Goal: Check status: Check status

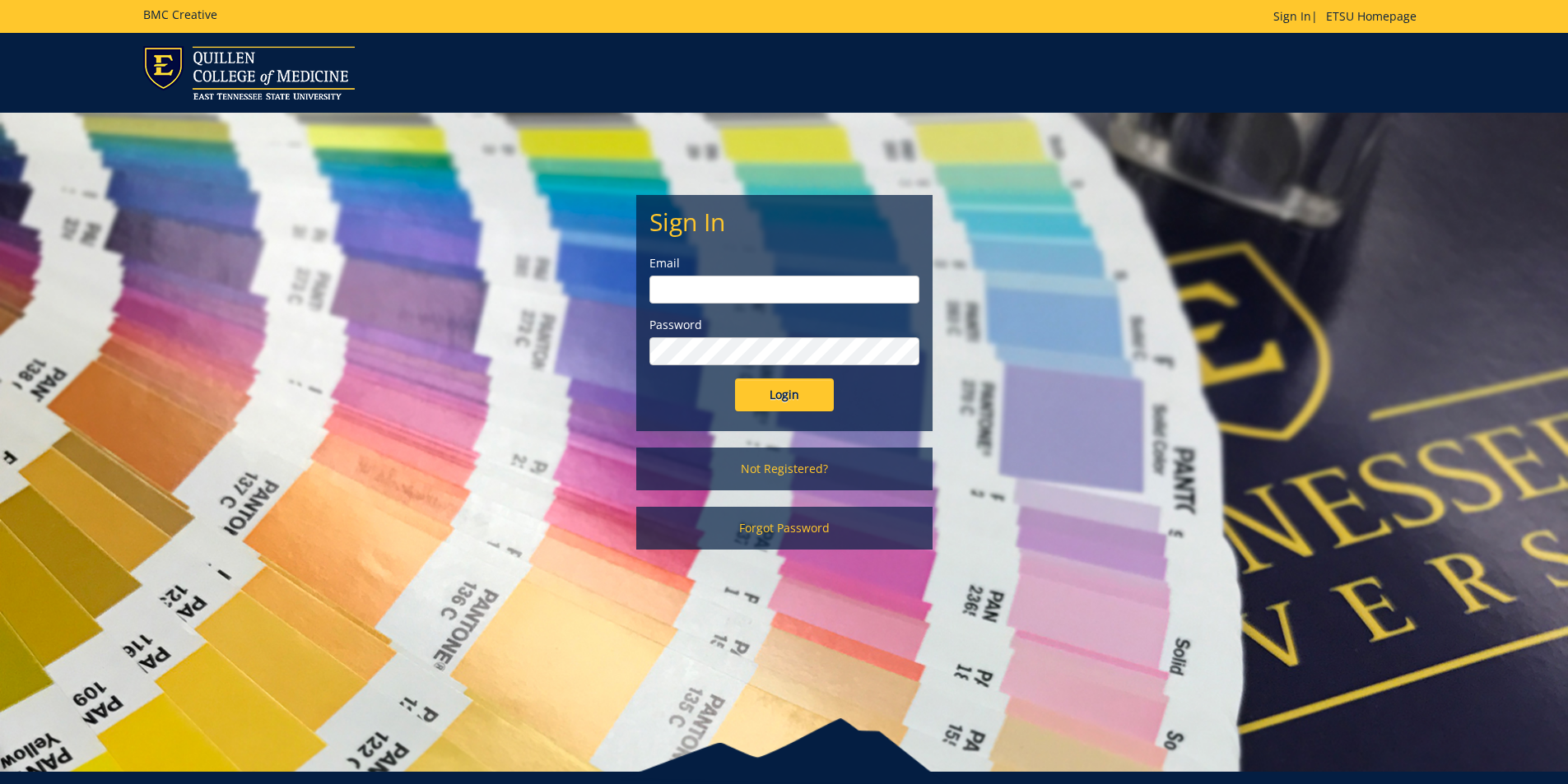
type input "[EMAIL_ADDRESS][DOMAIN_NAME]"
click at [819, 396] on input "Login" at bounding box center [784, 395] width 99 height 33
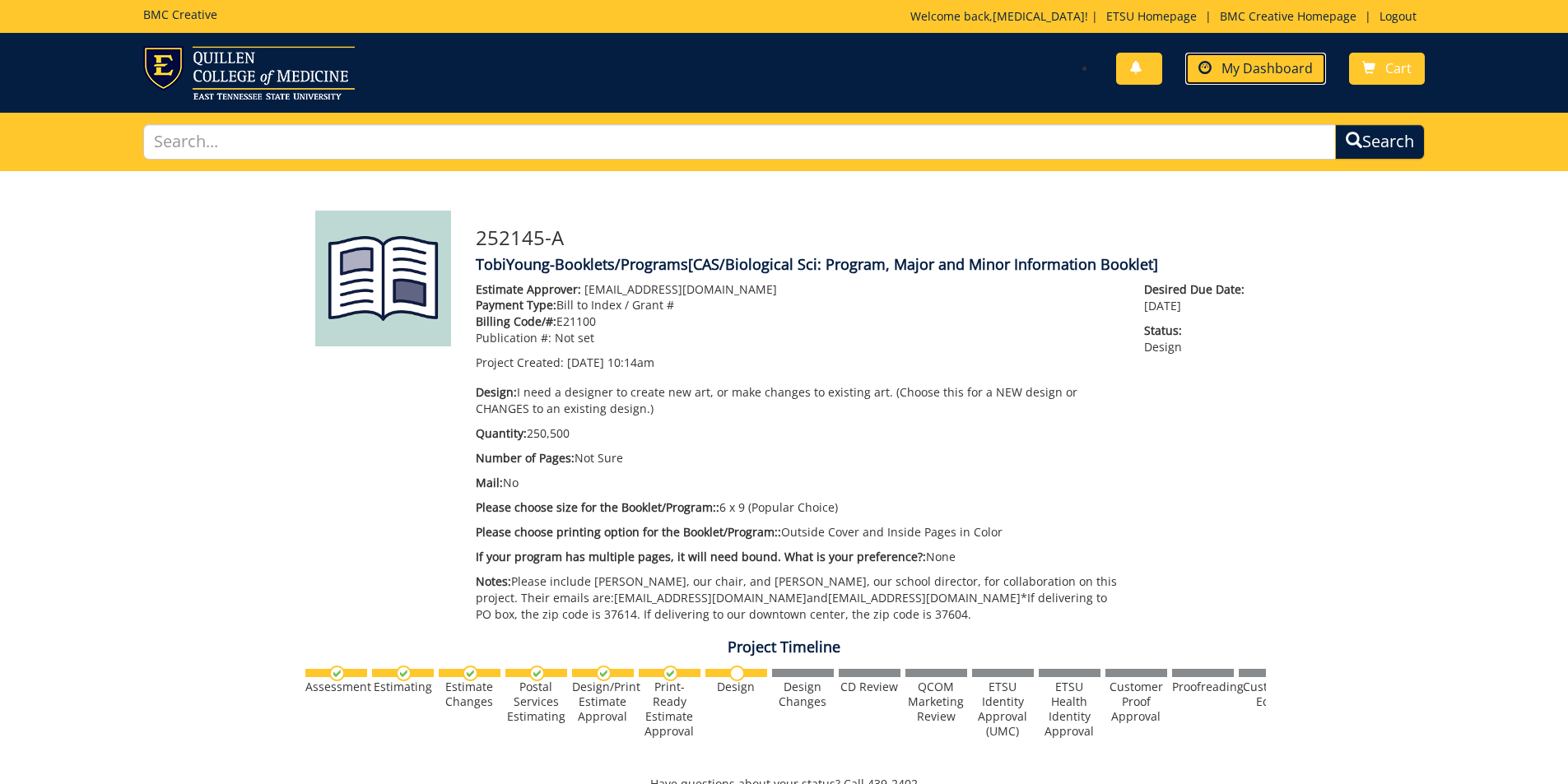
click at [1242, 65] on span "My Dashboard" at bounding box center [1267, 68] width 91 height 18
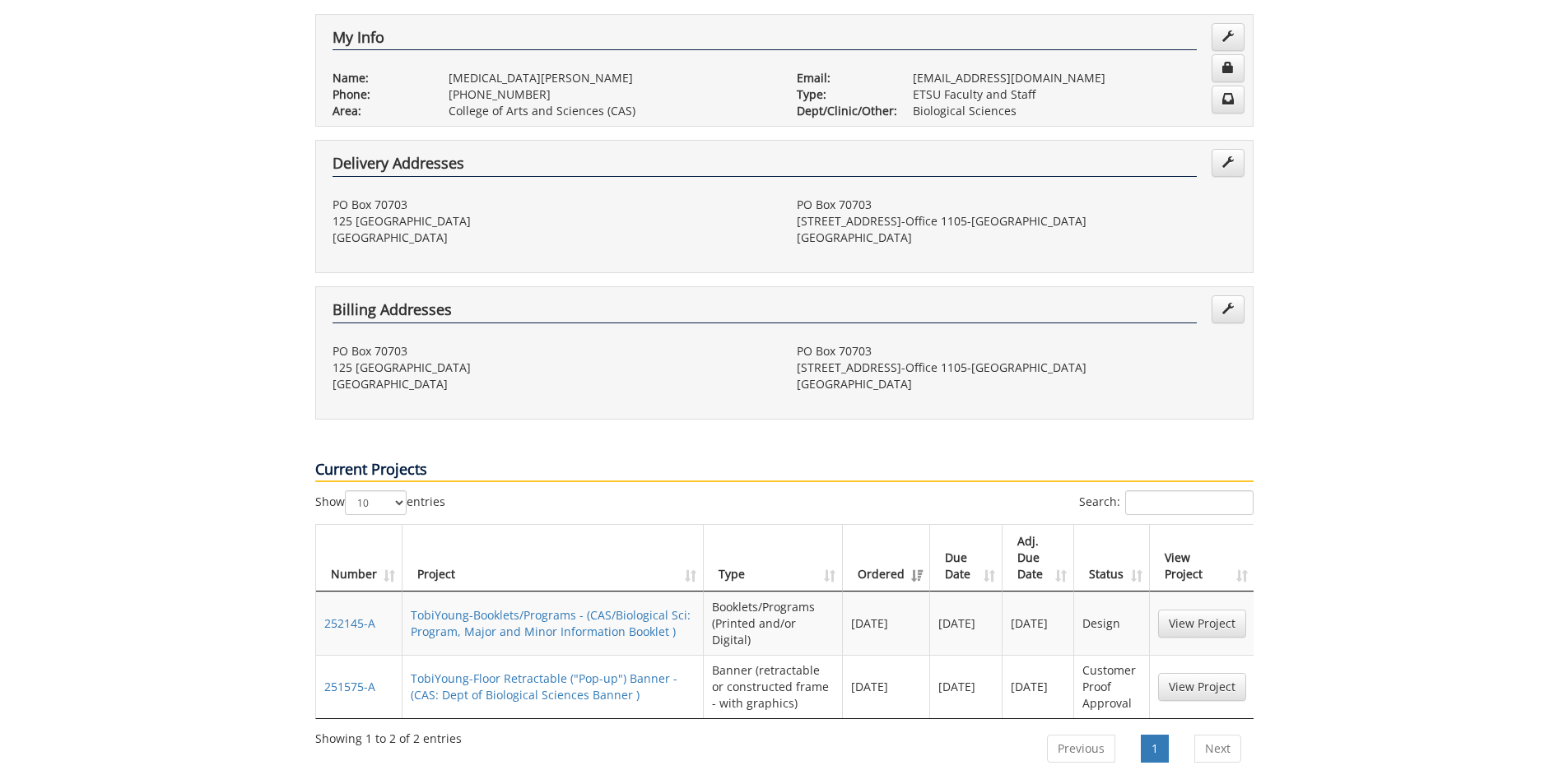
scroll to position [412, 0]
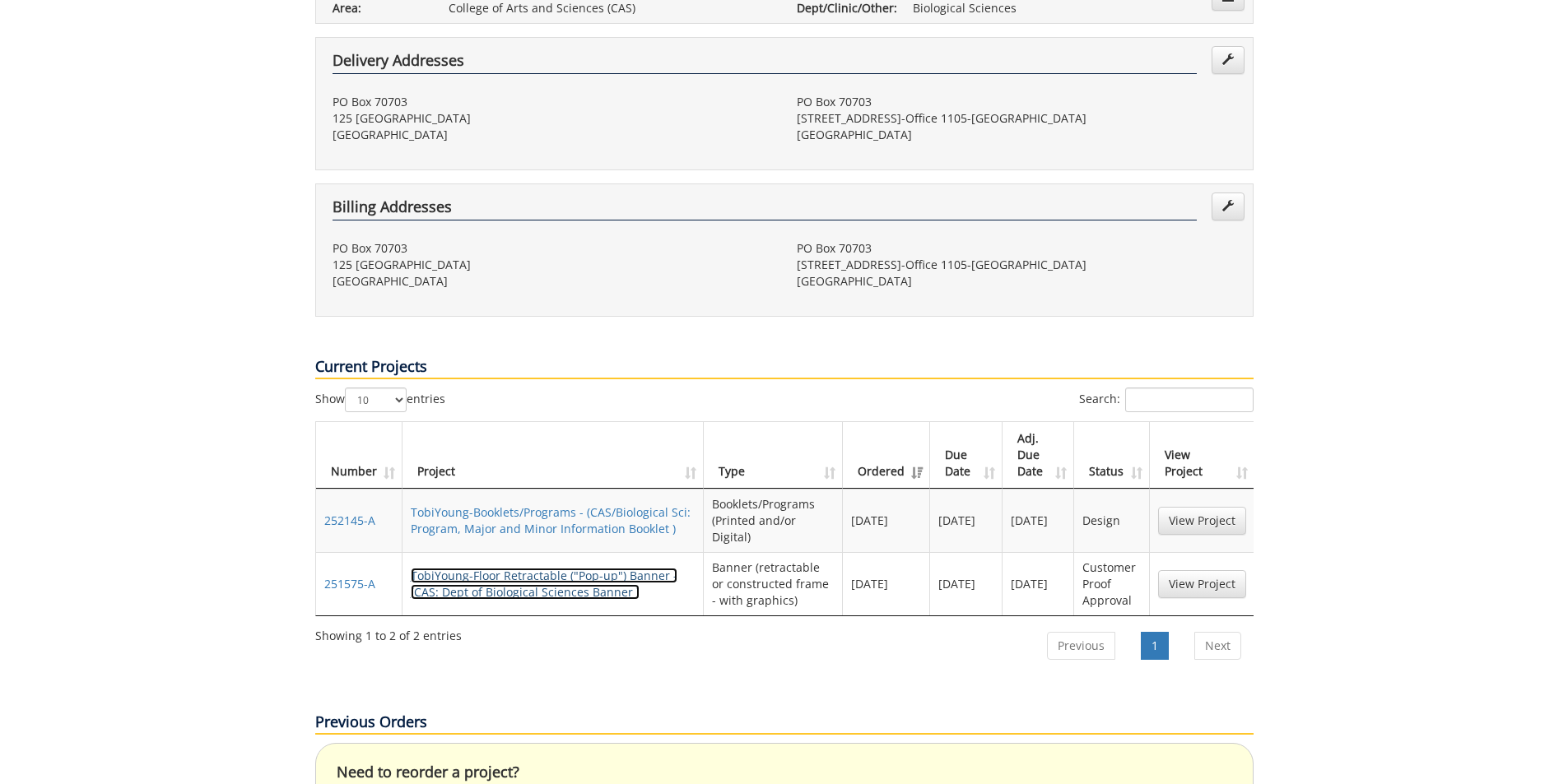
click at [555, 568] on link "TobiYoung-Floor Retractable ("Pop-up") Banner - (CAS: Dept of Biological Scienc…" at bounding box center [544, 584] width 267 height 32
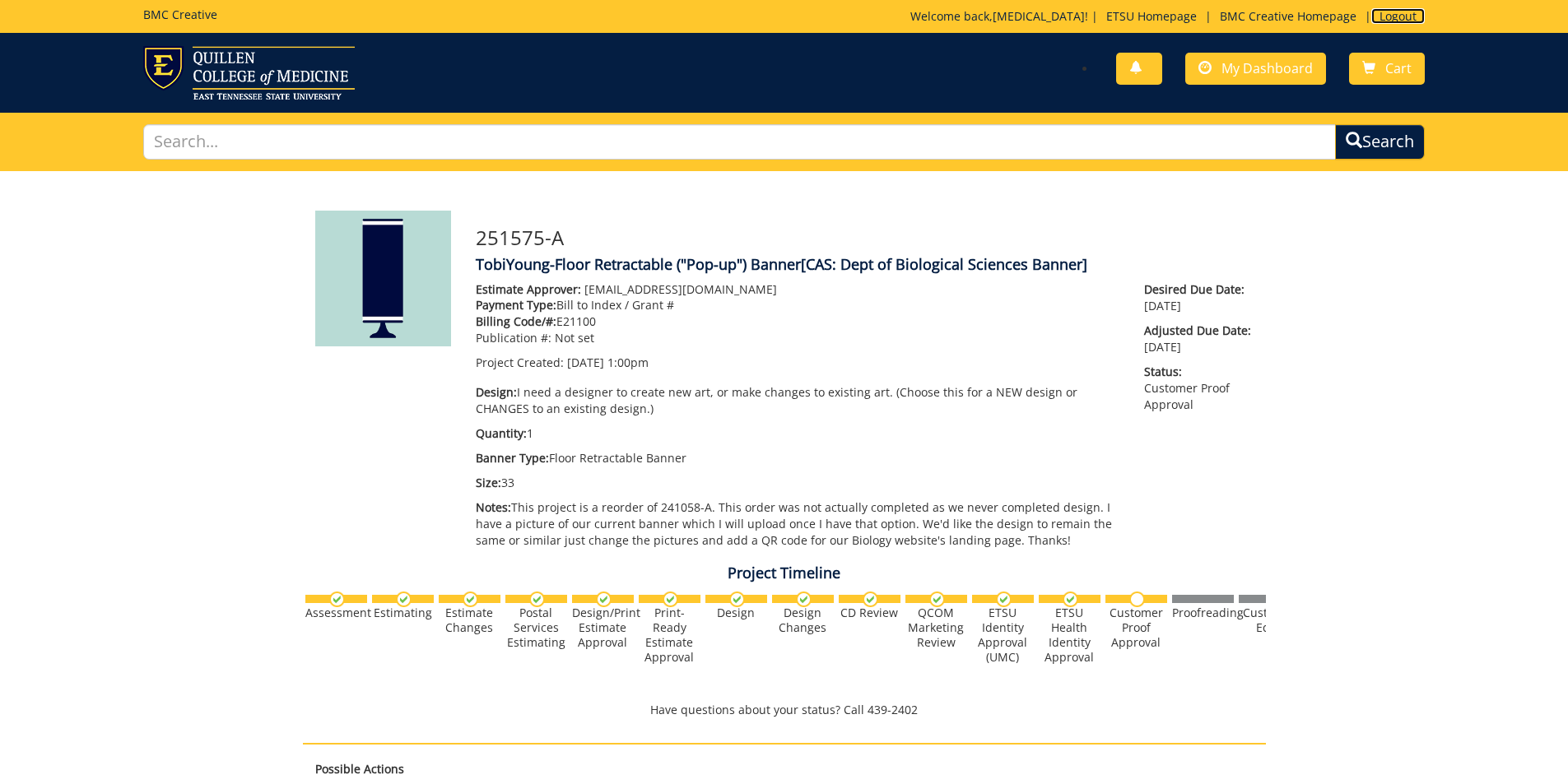
click at [1402, 10] on link "Logout" at bounding box center [1398, 16] width 53 height 16
